Goal: Check status

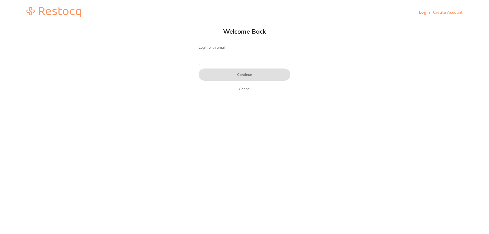
click at [222, 62] on input "Login with email" at bounding box center [245, 58] width 92 height 13
type input "[EMAIL_ADDRESS][DOMAIN_NAME]"
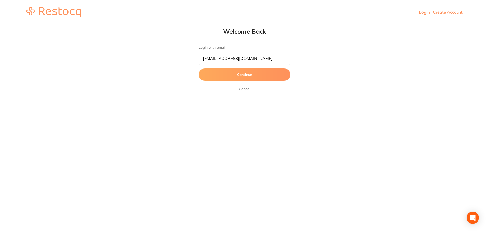
click at [244, 78] on button "Continue" at bounding box center [245, 75] width 92 height 12
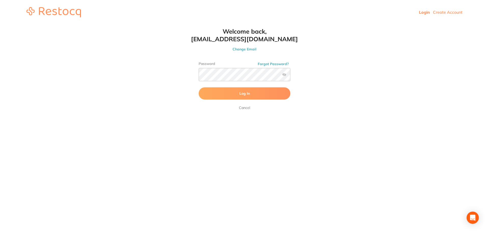
click at [286, 75] on label at bounding box center [284, 75] width 4 height 4
click at [291, 76] on input "checkbox" at bounding box center [291, 76] width 0 height 0
click at [248, 92] on span "Log In" at bounding box center [245, 93] width 10 height 5
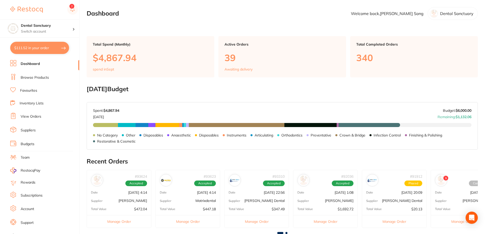
click at [26, 118] on link "View Orders" at bounding box center [31, 116] width 21 height 5
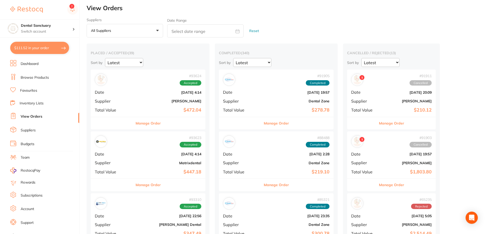
scroll to position [2, 0]
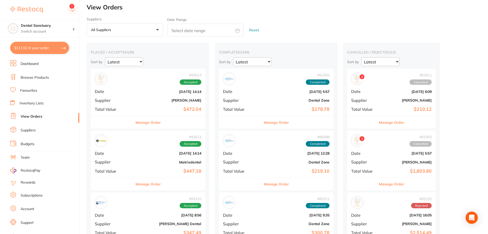
click at [118, 160] on span "Supplier" at bounding box center [112, 162] width 34 height 5
